Goal: Task Accomplishment & Management: Use online tool/utility

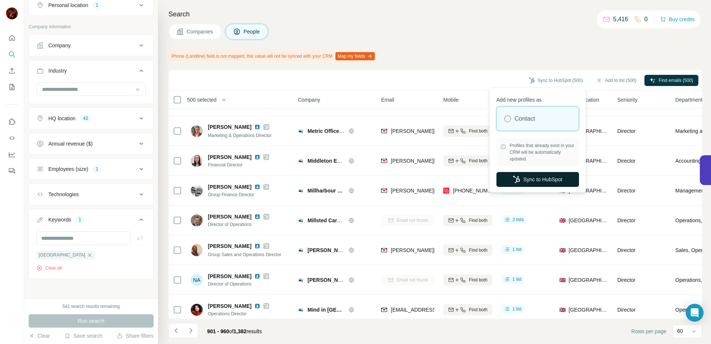
click at [541, 178] on button "Sync to HubSpot" at bounding box center [538, 179] width 83 height 15
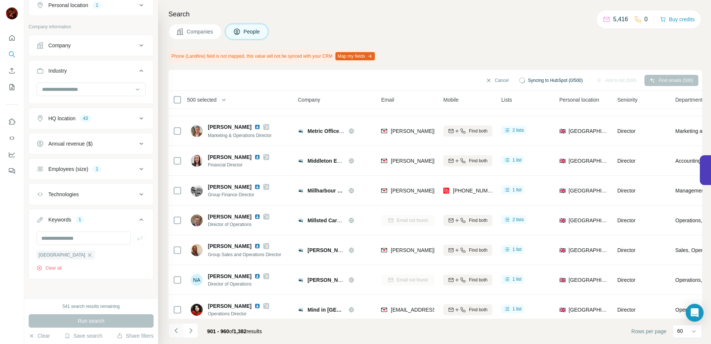
click at [182, 333] on button "Navigate to previous page" at bounding box center [176, 330] width 15 height 15
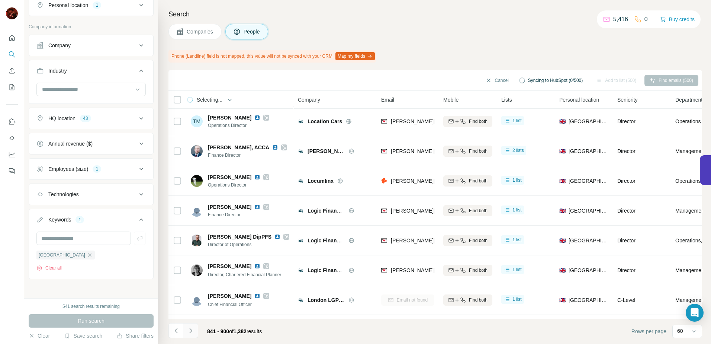
scroll to position [112, 0]
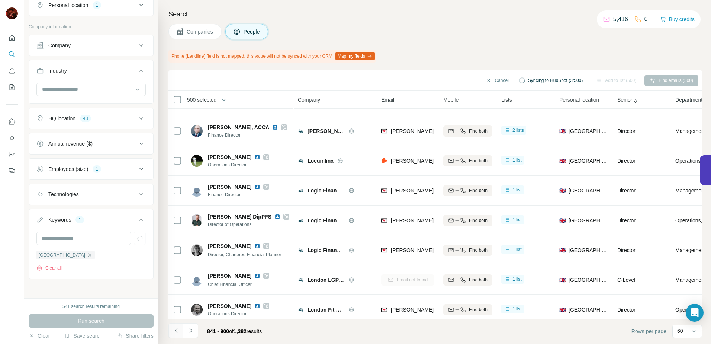
click at [182, 333] on button "Navigate to previous page" at bounding box center [176, 330] width 15 height 15
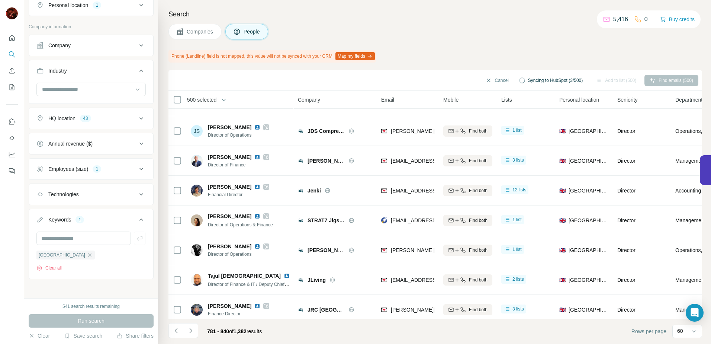
click at [174, 339] on li at bounding box center [176, 331] width 15 height 16
click at [179, 331] on icon "Navigate to previous page" at bounding box center [176, 330] width 7 height 7
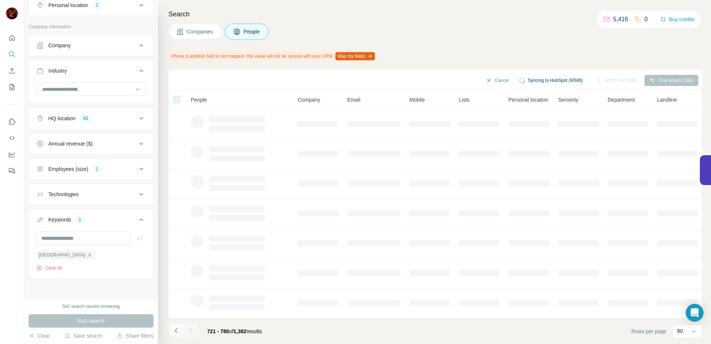
scroll to position [92, 0]
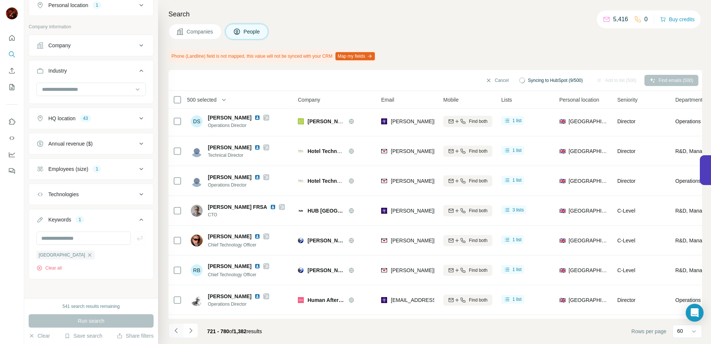
click at [179, 331] on icon "Navigate to previous page" at bounding box center [176, 330] width 7 height 7
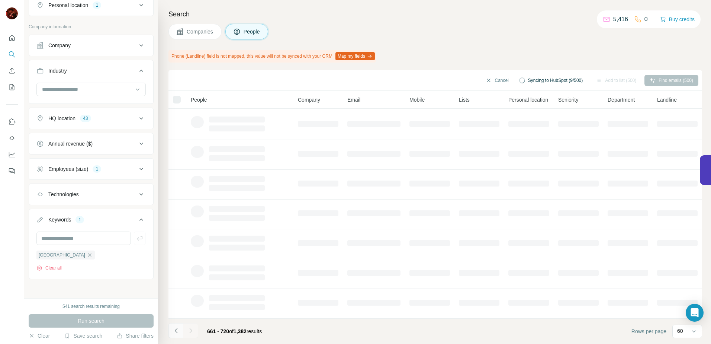
click at [179, 331] on icon "Navigate to previous page" at bounding box center [176, 330] width 7 height 7
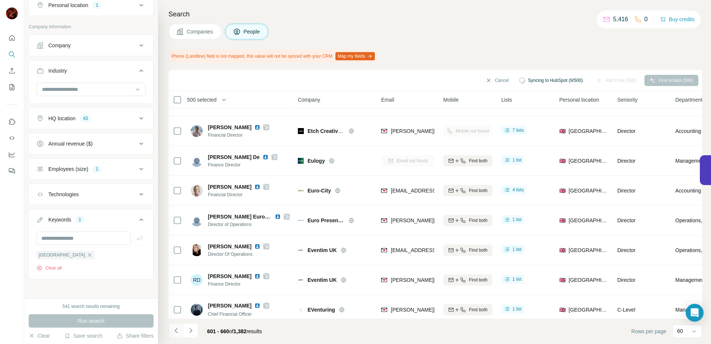
click at [179, 331] on icon "Navigate to previous page" at bounding box center [176, 330] width 7 height 7
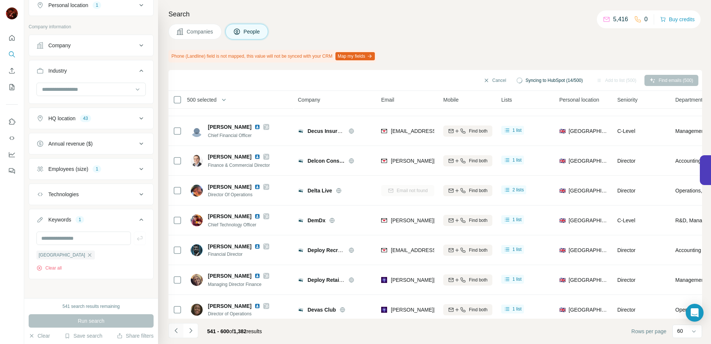
click at [177, 327] on icon "Navigate to previous page" at bounding box center [176, 330] width 7 height 7
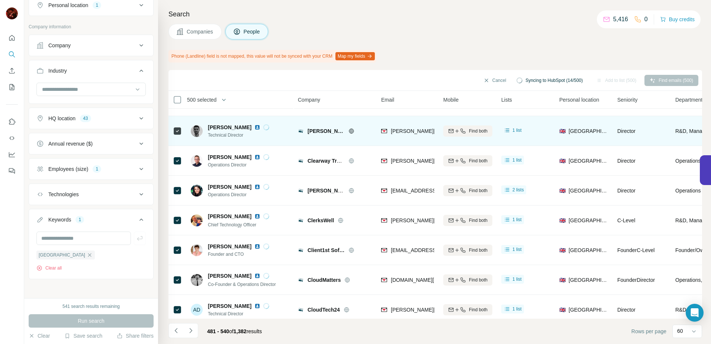
drag, startPoint x: 221, startPoint y: 95, endPoint x: 384, endPoint y: 119, distance: 165.1
click at [220, 96] on th "500 selected" at bounding box center [228, 100] width 119 height 18
click at [217, 98] on span "500 selected" at bounding box center [201, 99] width 29 height 7
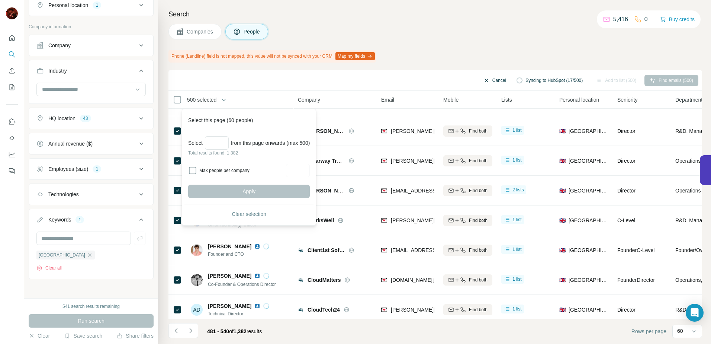
drag, startPoint x: 474, startPoint y: 74, endPoint x: 476, endPoint y: 79, distance: 5.3
click at [478, 75] on button "Cancel" at bounding box center [494, 80] width 33 height 11
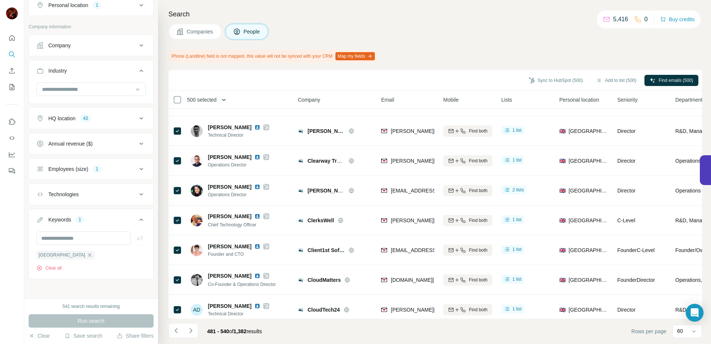
click at [220, 101] on button "button" at bounding box center [224, 99] width 15 height 15
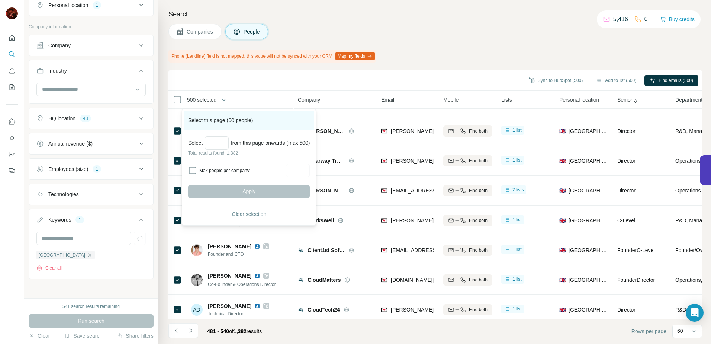
click at [231, 123] on div "Select this page (60 people)" at bounding box center [249, 121] width 131 height 20
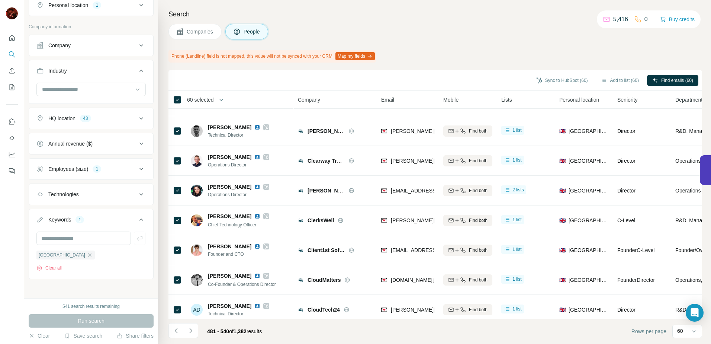
click at [203, 98] on span "60 selected" at bounding box center [200, 99] width 27 height 7
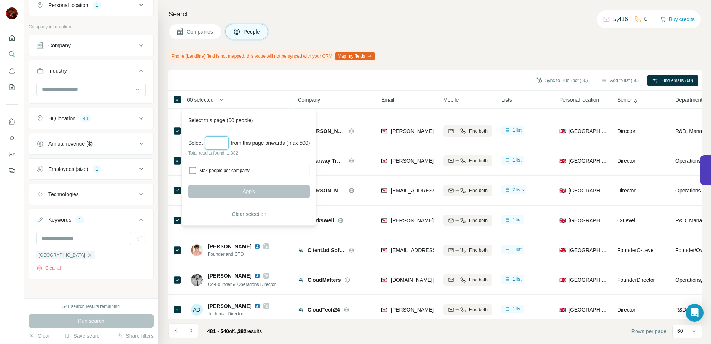
click at [209, 142] on input "Select a number (up to 500)" at bounding box center [217, 142] width 24 height 13
type input "***"
click at [241, 193] on button "Apply" at bounding box center [249, 191] width 122 height 13
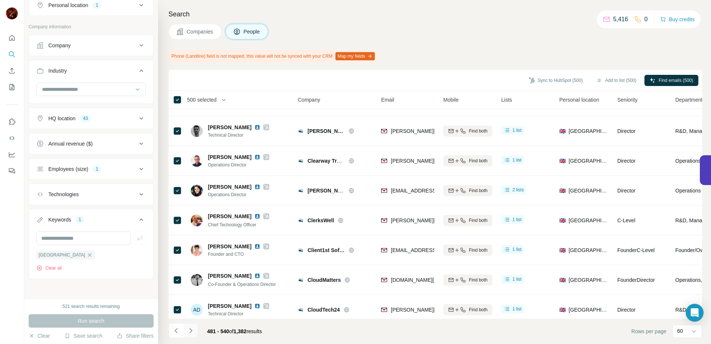
click at [197, 331] on button "Navigate to next page" at bounding box center [190, 330] width 15 height 15
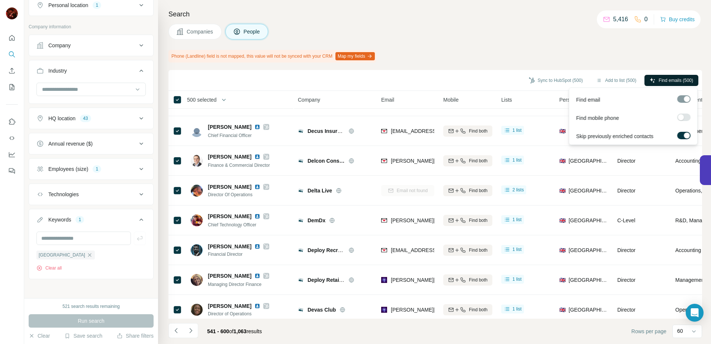
click at [675, 79] on span "Find emails (500)" at bounding box center [676, 80] width 35 height 7
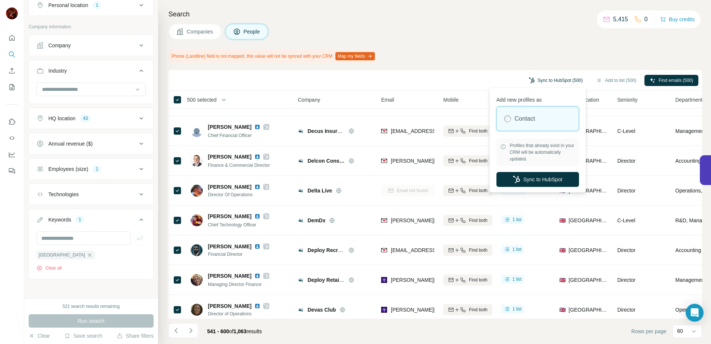
click at [555, 78] on button "Sync to HubSpot (500)" at bounding box center [556, 80] width 64 height 11
click at [537, 179] on button "Sync to HubSpot" at bounding box center [538, 179] width 83 height 15
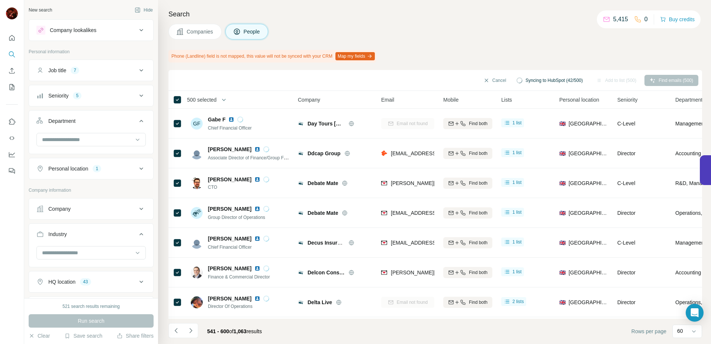
scroll to position [112, 0]
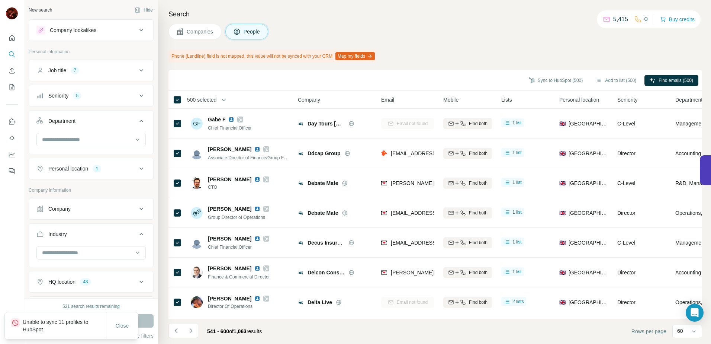
scroll to position [112, 0]
